Goal: Transaction & Acquisition: Register for event/course

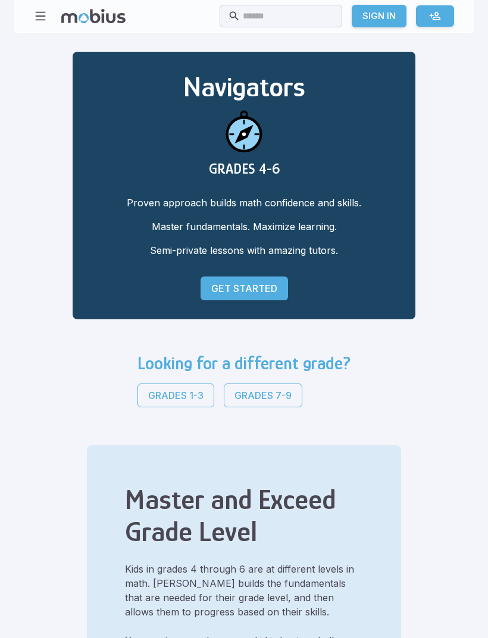
click at [234, 397] on p "Grades 7-9" at bounding box center [262, 395] width 57 height 14
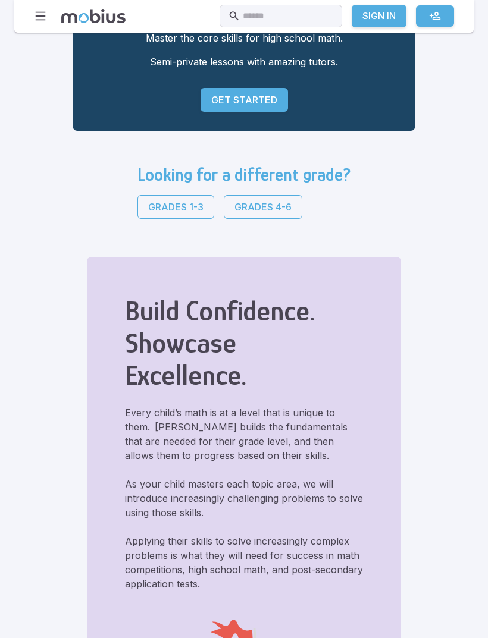
scroll to position [125, 0]
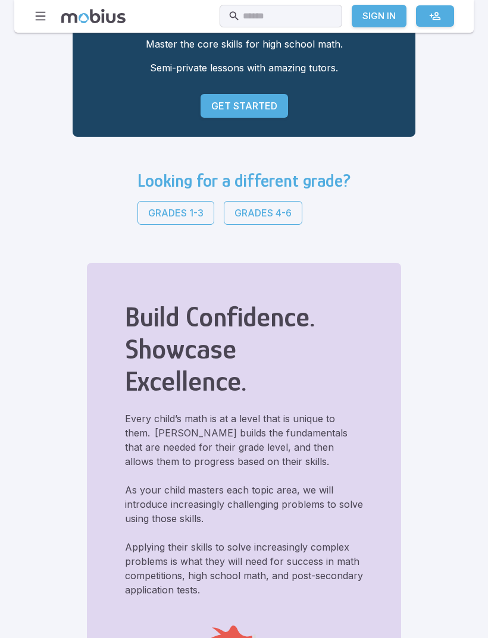
click at [234, 220] on p "Grades 4-6" at bounding box center [262, 213] width 57 height 14
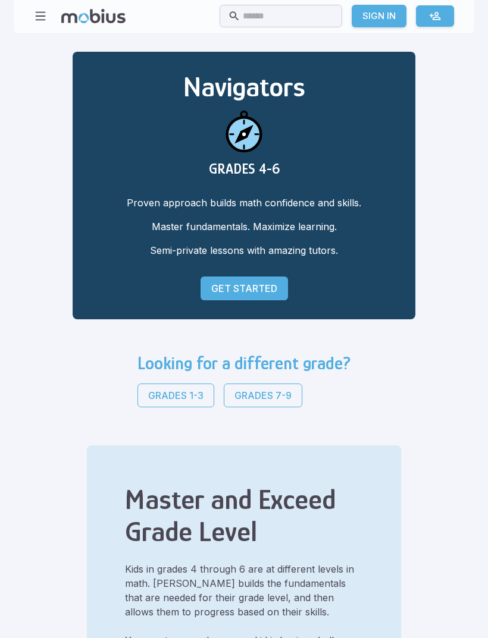
click at [234, 393] on p "Grades 7-9" at bounding box center [262, 395] width 57 height 14
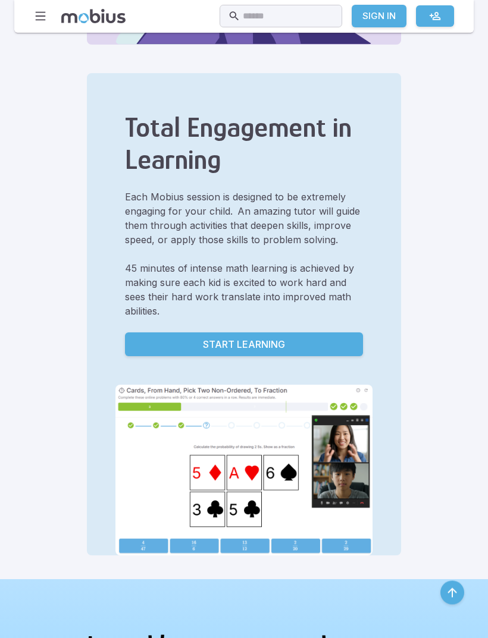
scroll to position [948, 0]
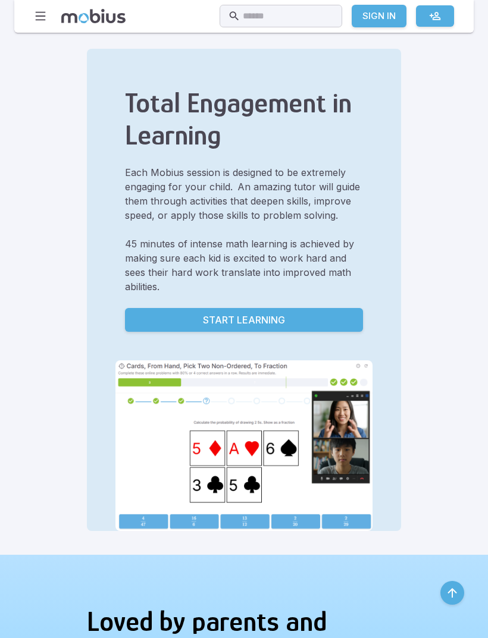
click at [125, 332] on link "Start Learning" at bounding box center [244, 320] width 238 height 24
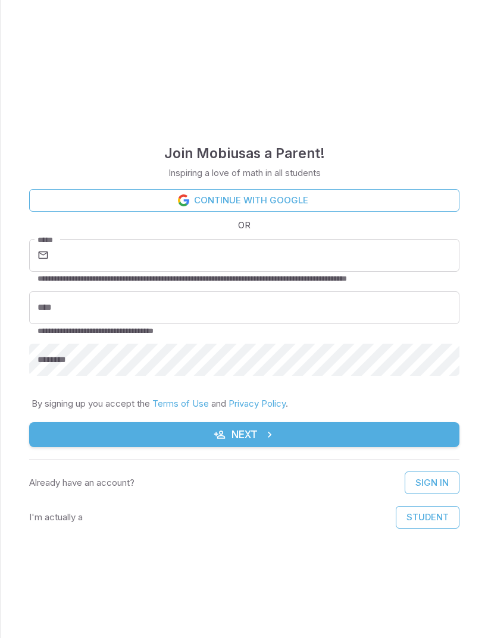
click at [423, 510] on button "Student" at bounding box center [427, 517] width 64 height 23
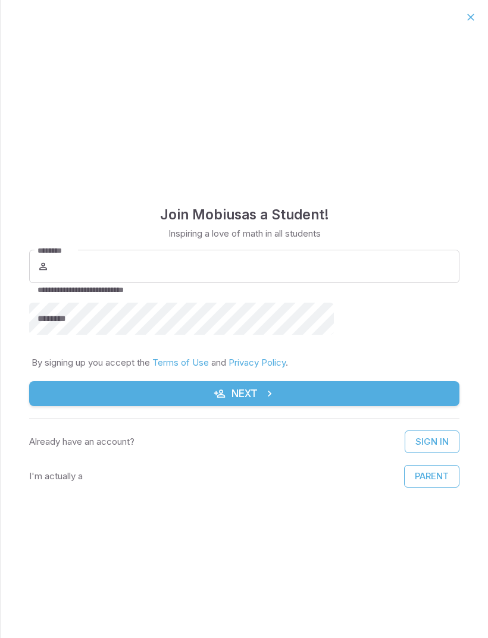
click at [250, 627] on div "**********" at bounding box center [244, 335] width 487 height 603
